Goal: Task Accomplishment & Management: Use online tool/utility

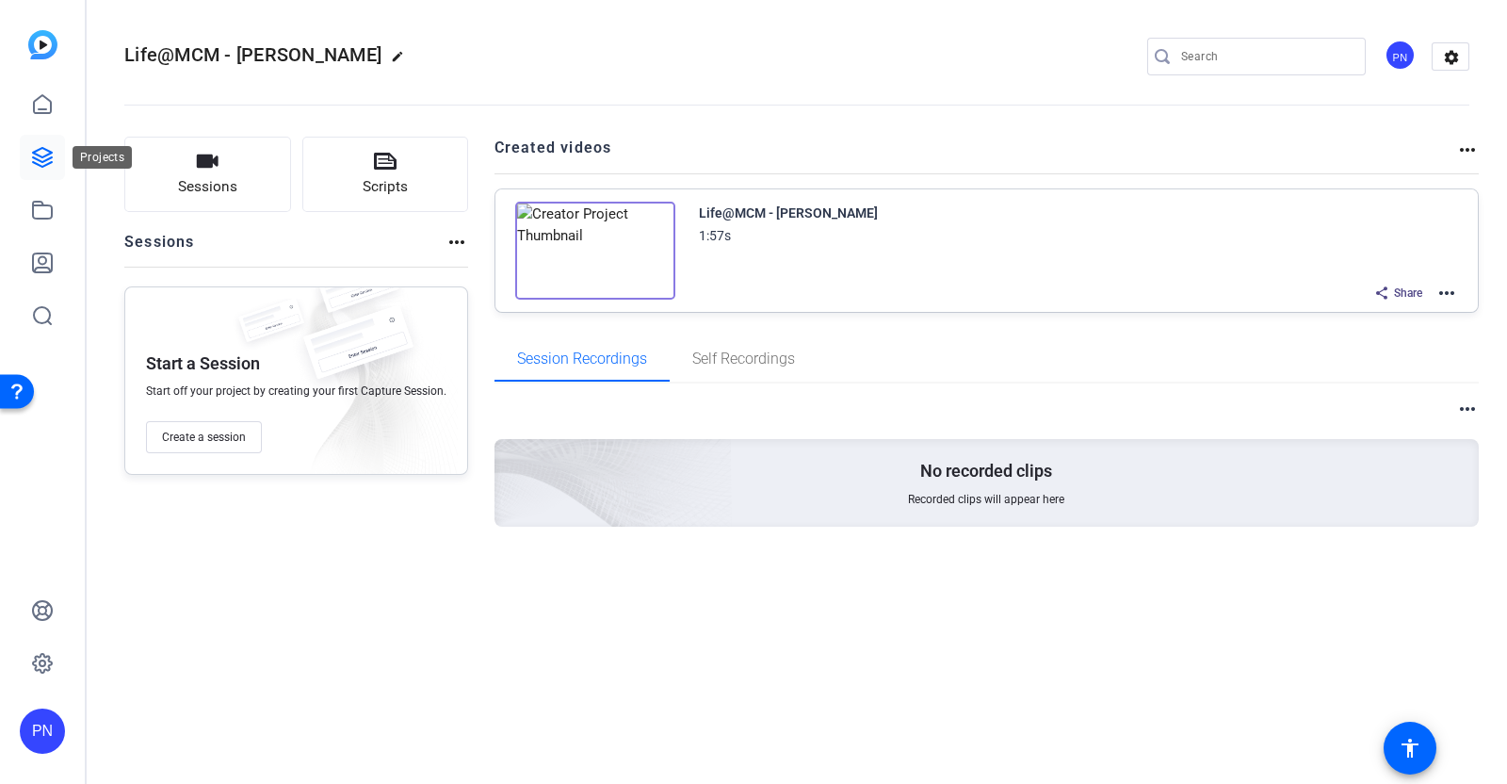
click at [44, 155] on icon at bounding box center [42, 157] width 19 height 19
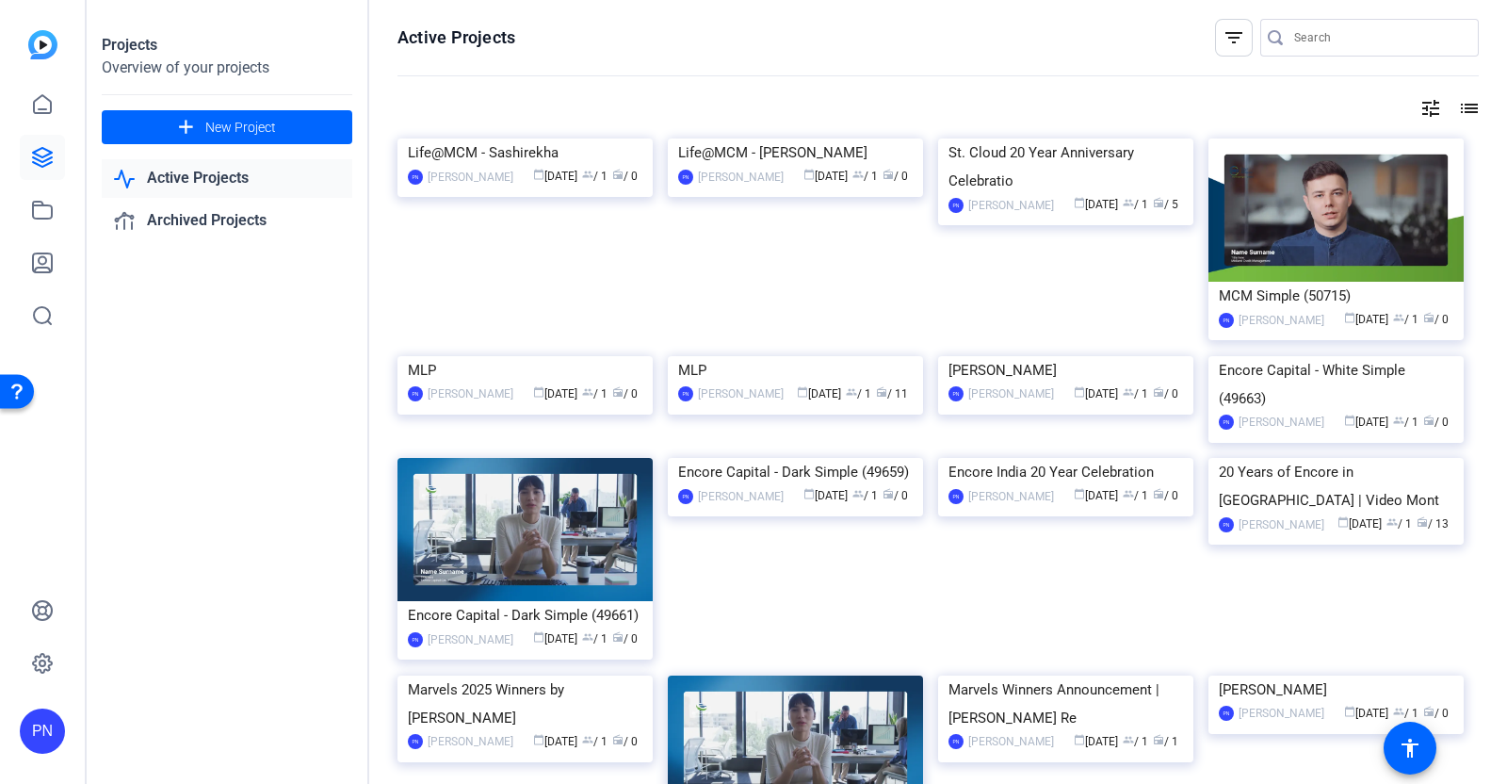
click at [509, 138] on img at bounding box center [524, 138] width 255 height 0
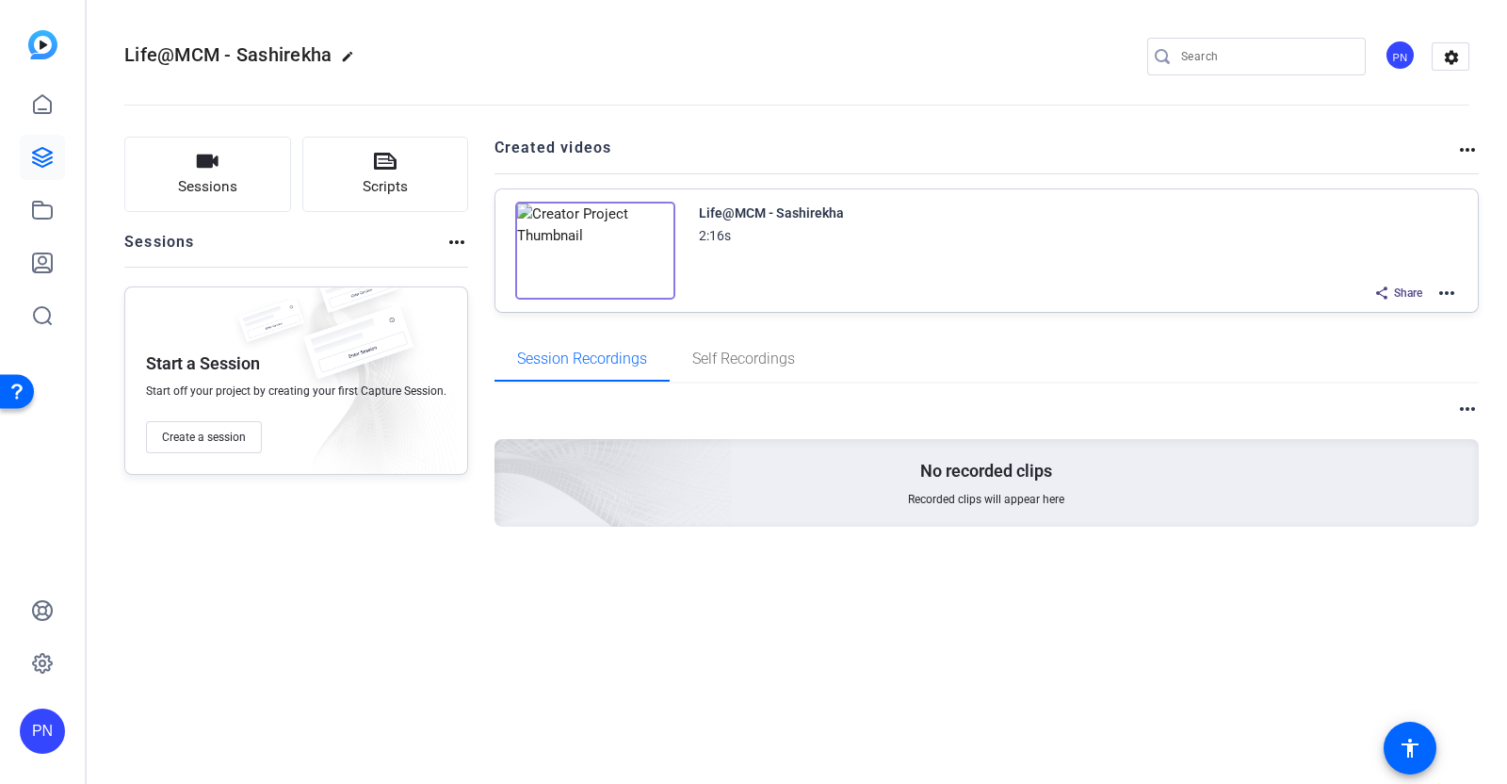
click at [585, 249] on img at bounding box center [595, 251] width 160 height 98
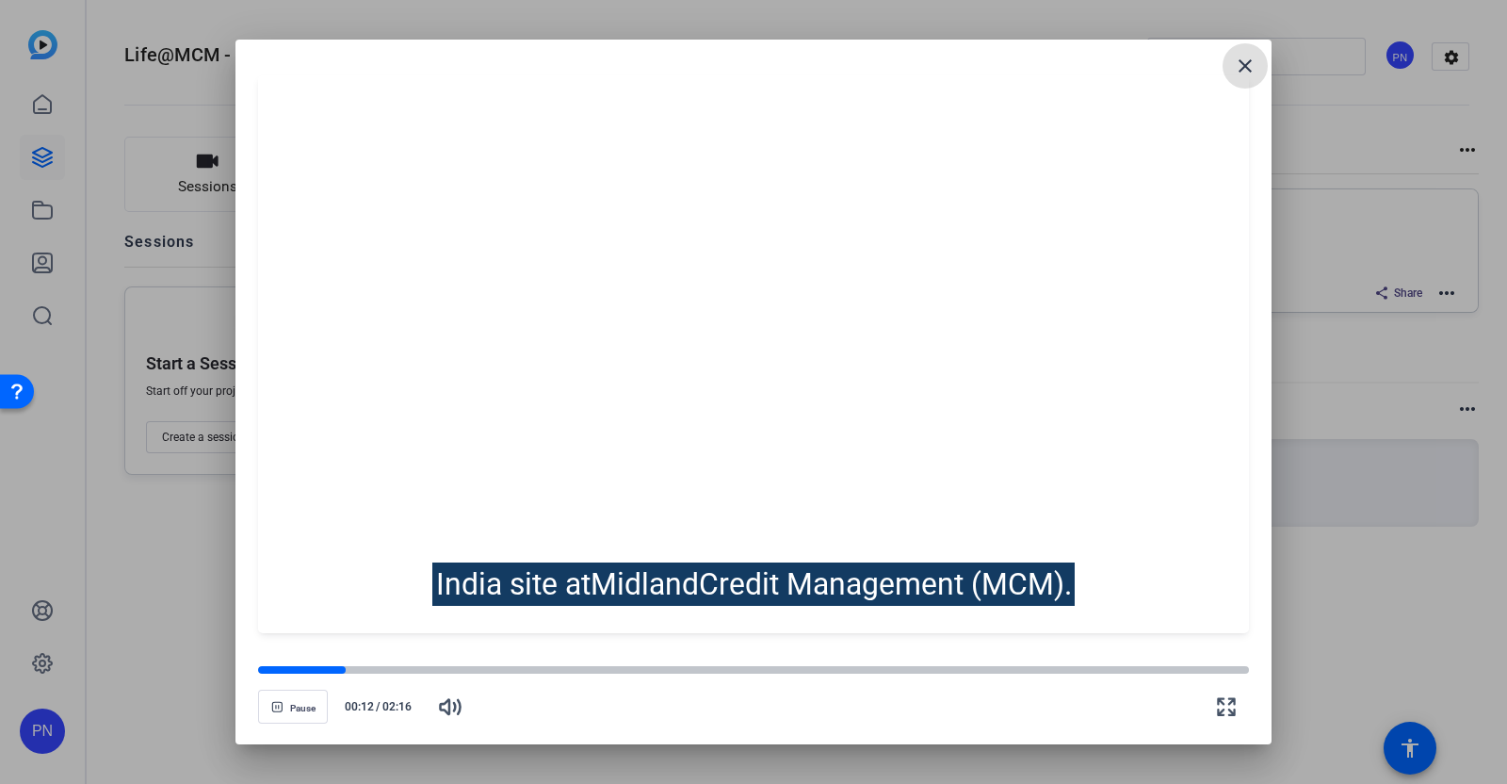
click at [284, 676] on div "Pause 00:12 / 02:16" at bounding box center [753, 696] width 991 height 66
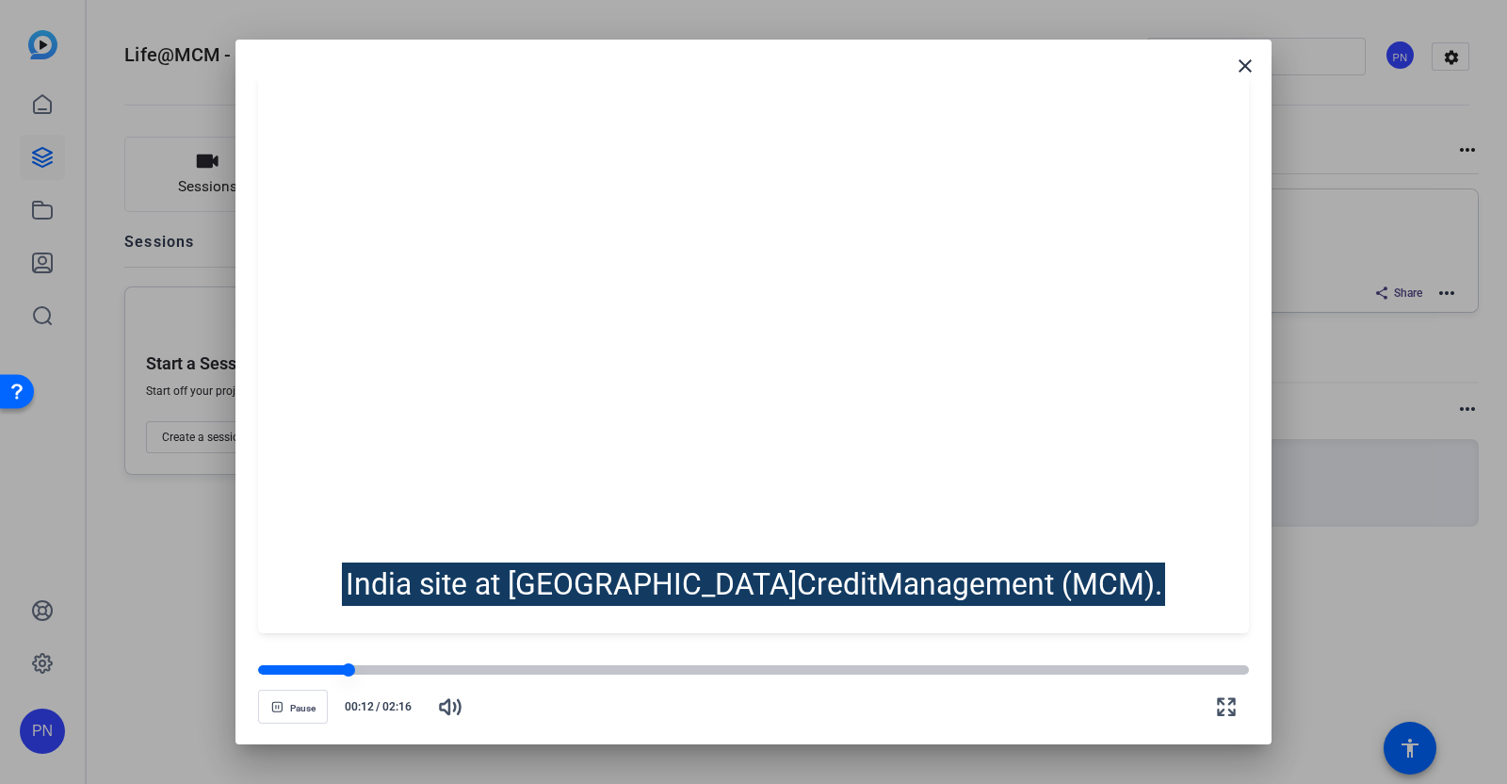
click at [285, 671] on div at bounding box center [303, 669] width 90 height 9
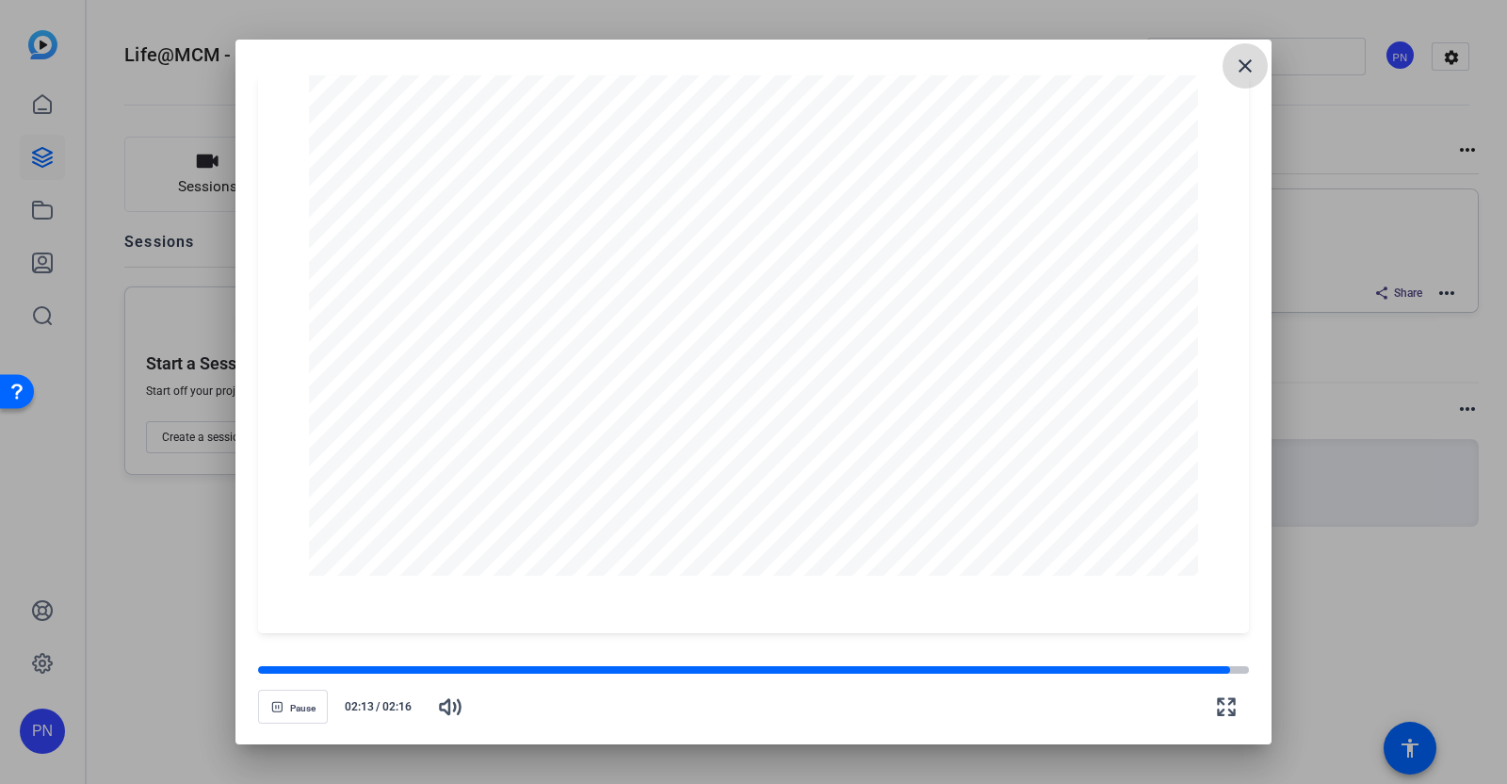
click at [1236, 68] on mat-icon "close" at bounding box center [1245, 66] width 23 height 23
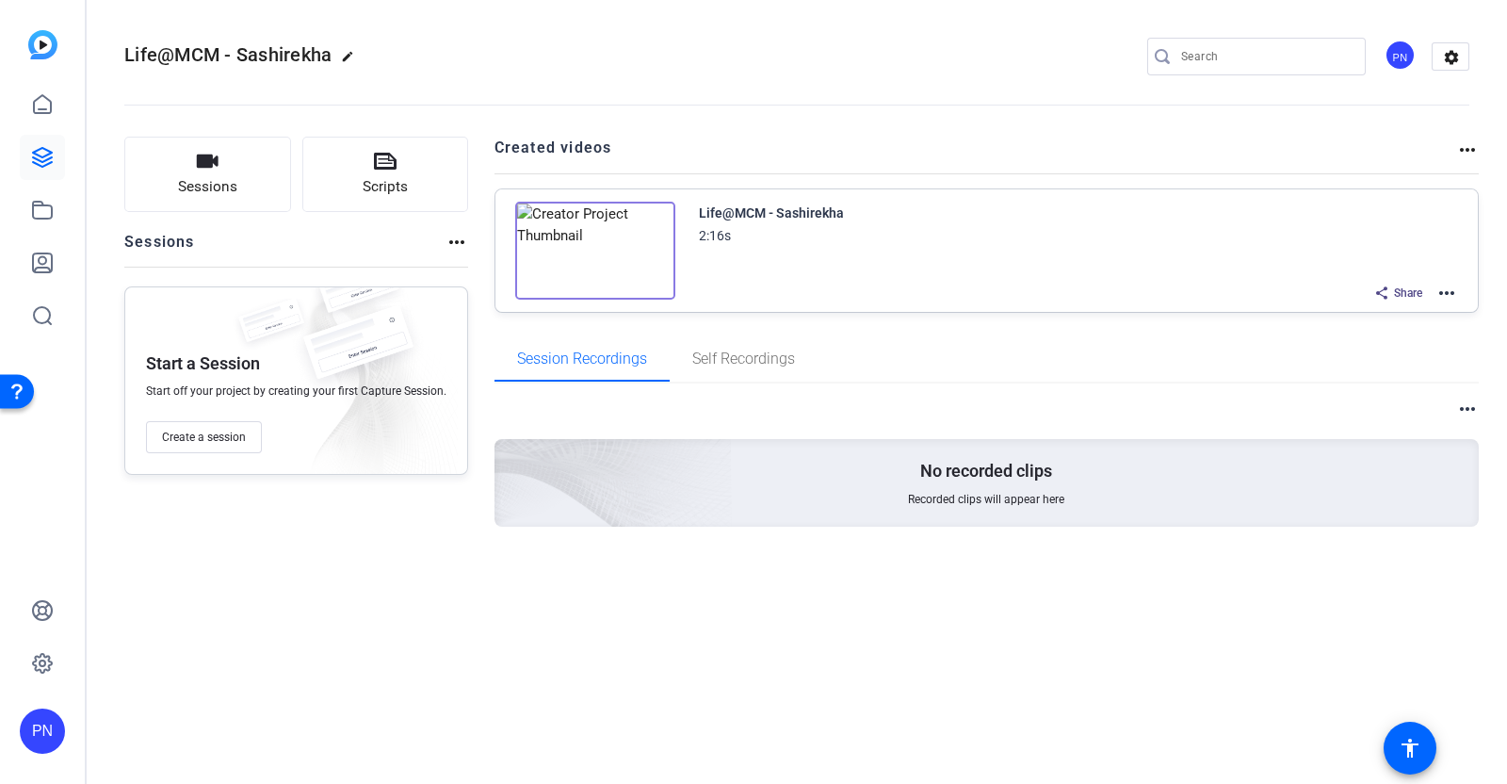
click at [1447, 294] on mat-icon "more_horiz" at bounding box center [1446, 293] width 23 height 23
click at [1380, 310] on span "Edit in Creator" at bounding box center [1378, 314] width 131 height 23
